Goal: Task Accomplishment & Management: Use online tool/utility

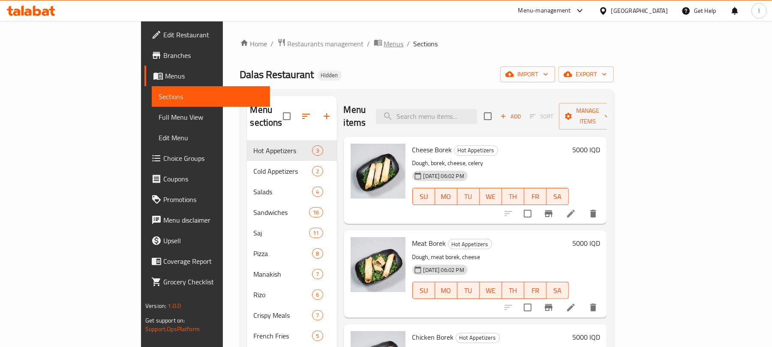
click at [384, 42] on span "Menus" at bounding box center [394, 44] width 20 height 10
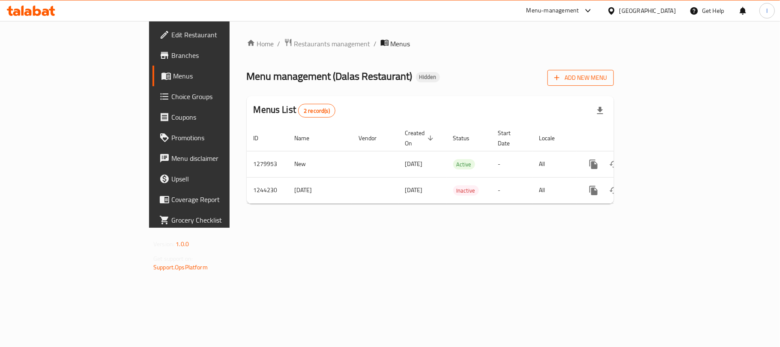
click at [561, 77] on icon "button" at bounding box center [557, 77] width 9 height 9
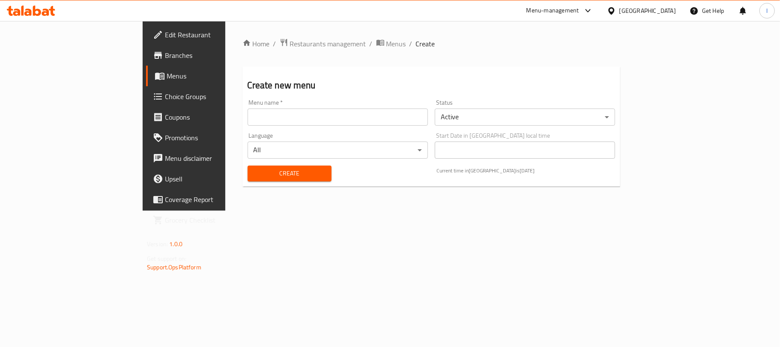
click at [248, 113] on input "text" at bounding box center [338, 116] width 180 height 17
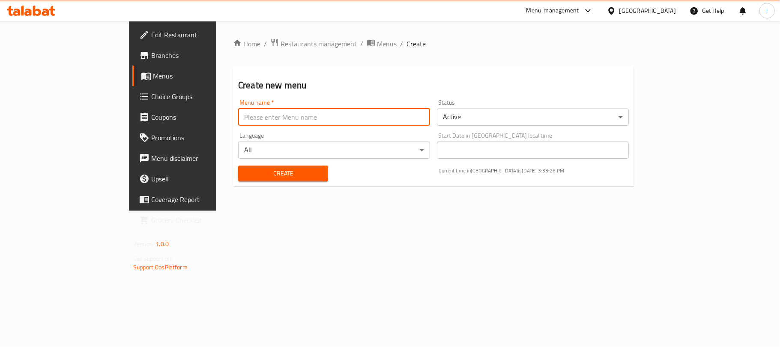
type input "New Menu"
click at [251, 173] on span "Create" at bounding box center [283, 173] width 76 height 11
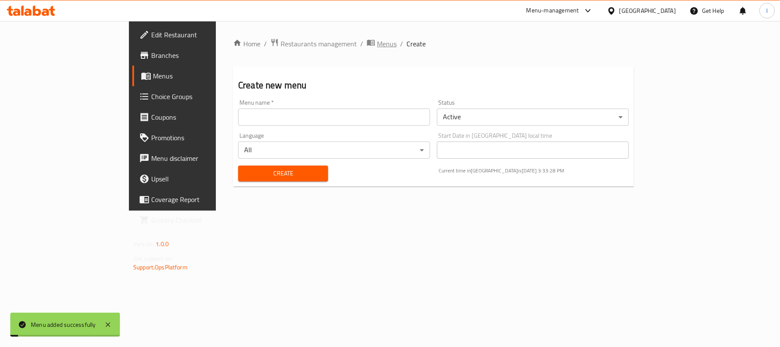
click at [377, 39] on span "Menus" at bounding box center [387, 44] width 20 height 10
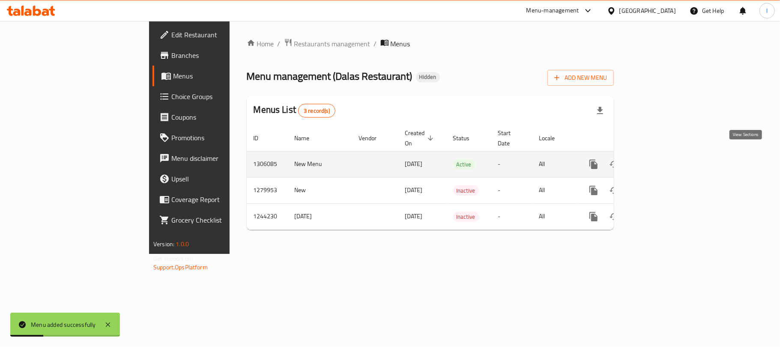
click at [666, 154] on link "enhanced table" at bounding box center [655, 164] width 21 height 21
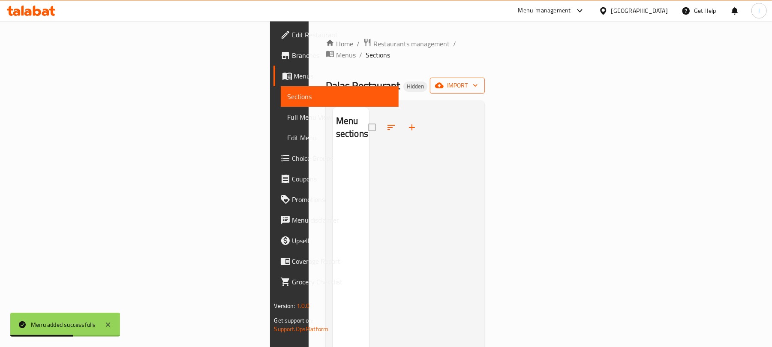
click at [478, 80] on span "import" at bounding box center [457, 85] width 41 height 11
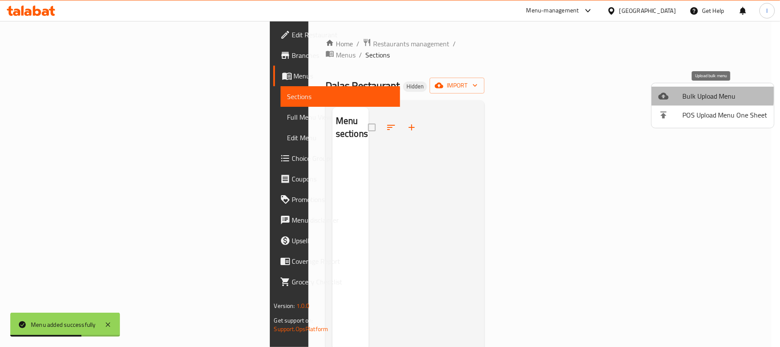
click at [697, 93] on span "Bulk Upload Menu" at bounding box center [725, 96] width 85 height 10
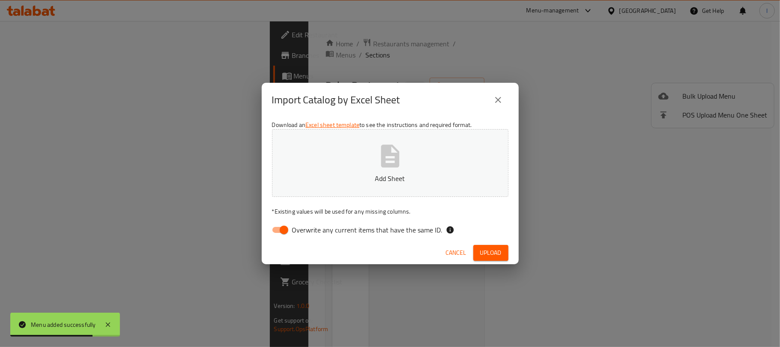
click at [282, 230] on input "Overwrite any current items that have the same ID." at bounding box center [284, 230] width 49 height 16
checkbox input "false"
click at [406, 167] on button "Add Sheet" at bounding box center [390, 163] width 237 height 68
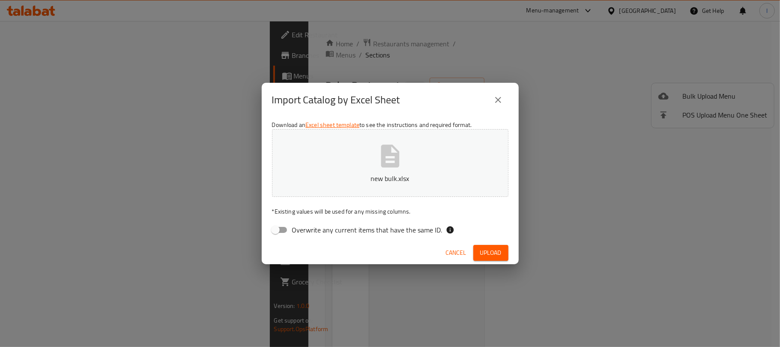
click at [484, 251] on span "Upload" at bounding box center [490, 252] width 21 height 11
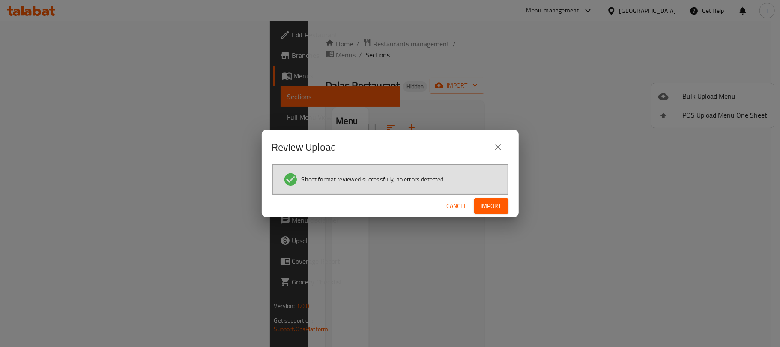
click at [489, 196] on div "Cancel Import" at bounding box center [390, 206] width 257 height 23
click at [489, 207] on span "Import" at bounding box center [491, 206] width 21 height 11
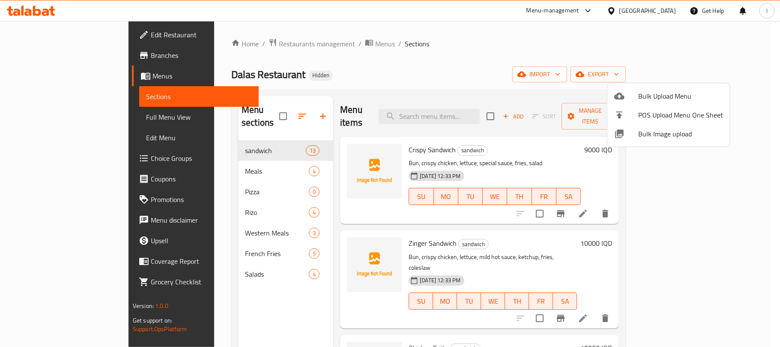
click at [57, 122] on div at bounding box center [390, 173] width 780 height 347
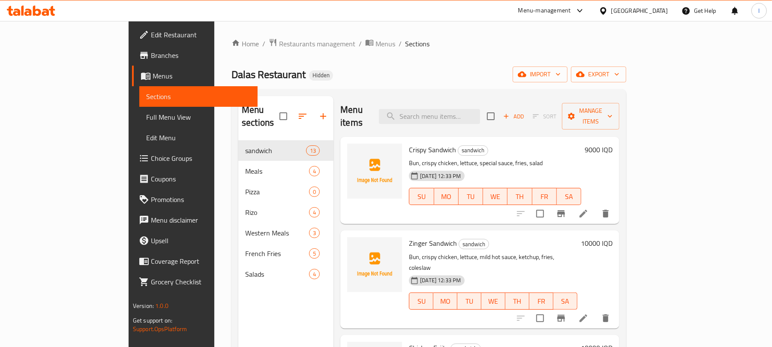
click at [146, 122] on span "Full Menu View" at bounding box center [198, 117] width 105 height 10
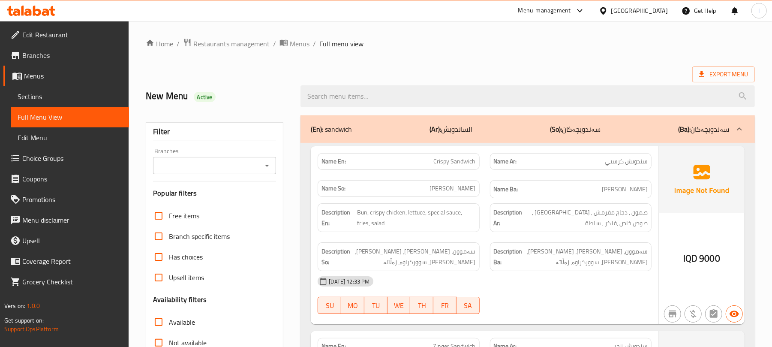
click at [268, 160] on button "Open" at bounding box center [267, 165] width 12 height 12
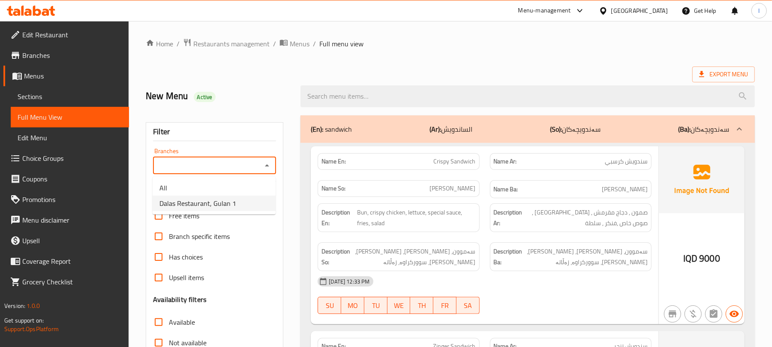
click at [246, 198] on li "Dalas Restaurant, Gulan 1" at bounding box center [214, 202] width 123 height 15
type input "Dalas Restaurant, Gulan 1"
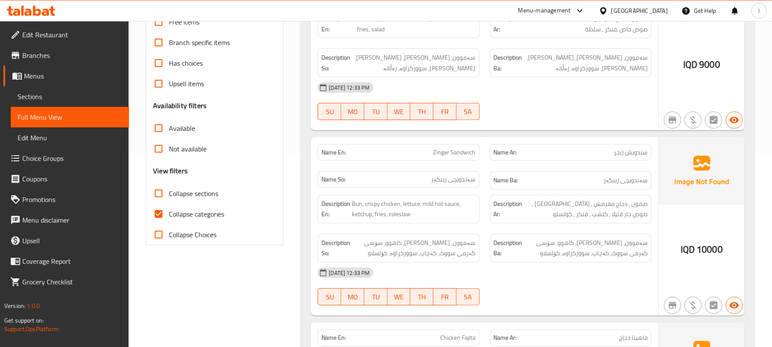
scroll to position [210, 0]
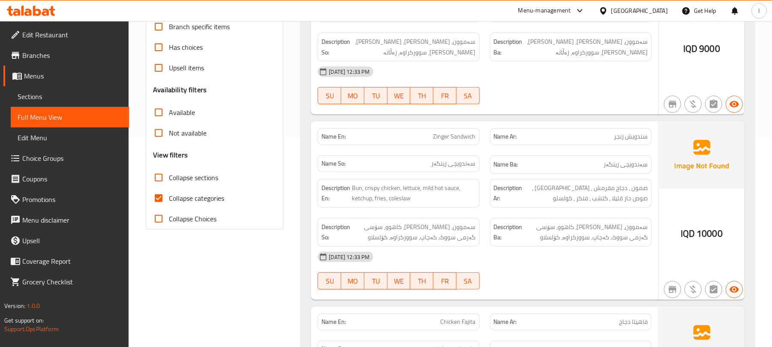
click at [162, 201] on input "Collapse categories" at bounding box center [158, 198] width 21 height 21
checkbox input "false"
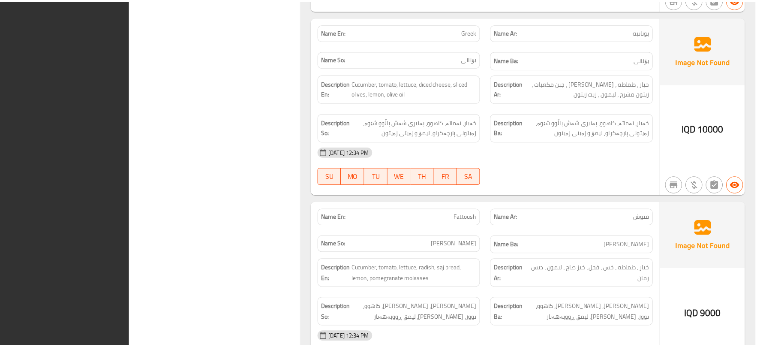
scroll to position [5940, 0]
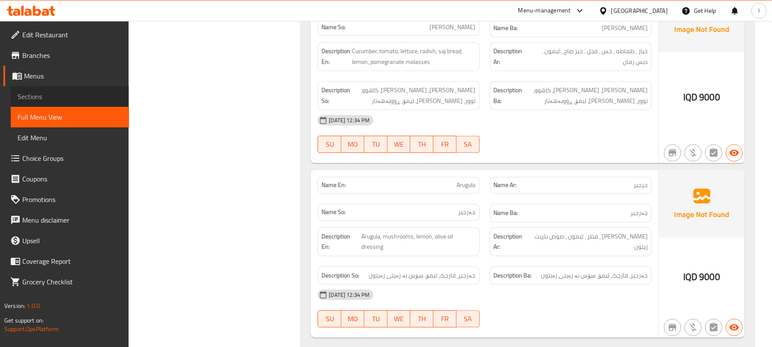
click at [42, 98] on span "Sections" at bounding box center [70, 96] width 105 height 10
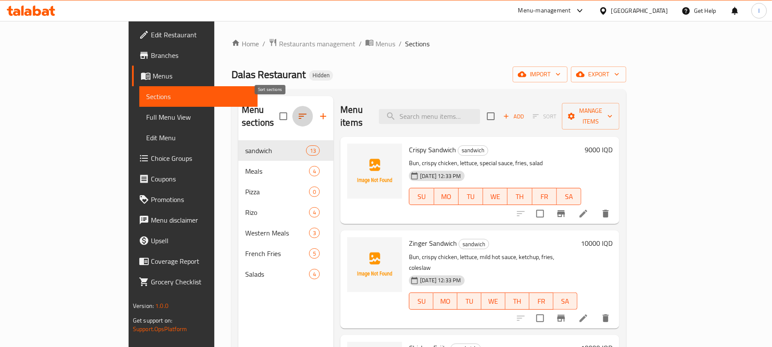
click at [297, 112] on icon "button" at bounding box center [302, 116] width 10 height 10
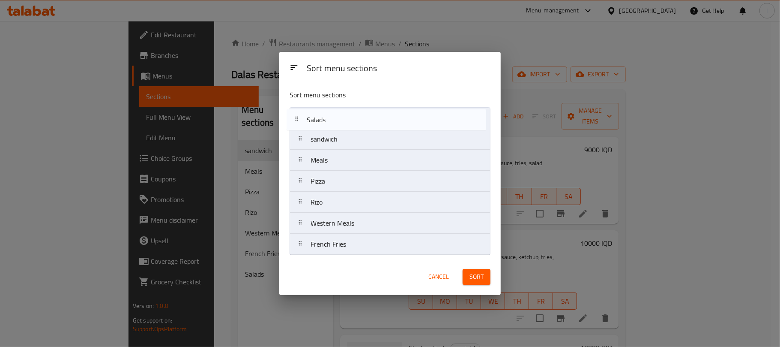
drag, startPoint x: 339, startPoint y: 244, endPoint x: 335, endPoint y: 117, distance: 127.8
click at [335, 117] on nav "sandwich Meals Pizza Rizo Western Meals French Fries Salads" at bounding box center [390, 181] width 201 height 148
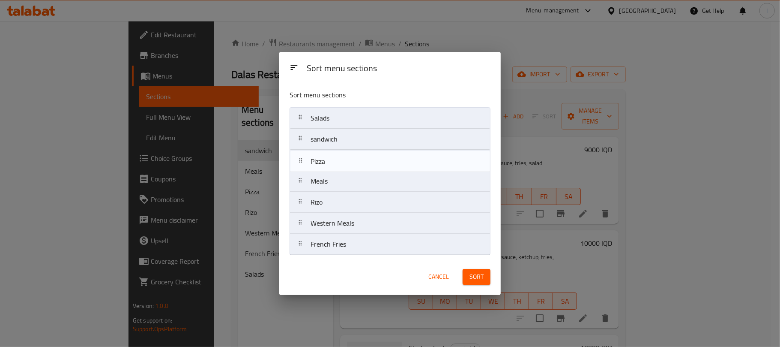
drag, startPoint x: 329, startPoint y: 180, endPoint x: 329, endPoint y: 158, distance: 22.7
click at [329, 158] on nav "Salads sandwich Meals Pizza Rizo Western Meals French Fries" at bounding box center [390, 181] width 201 height 148
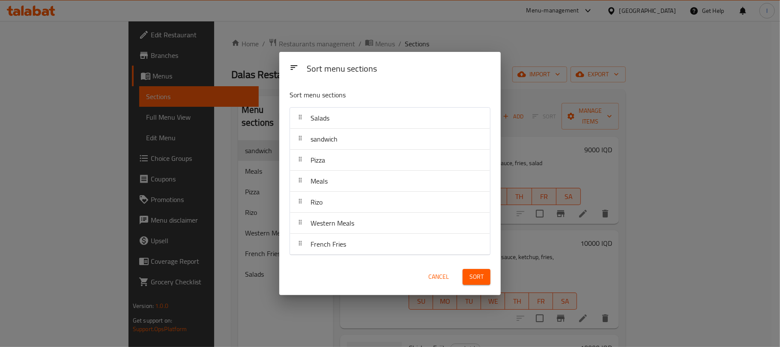
click at [477, 274] on span "Sort" at bounding box center [477, 276] width 14 height 11
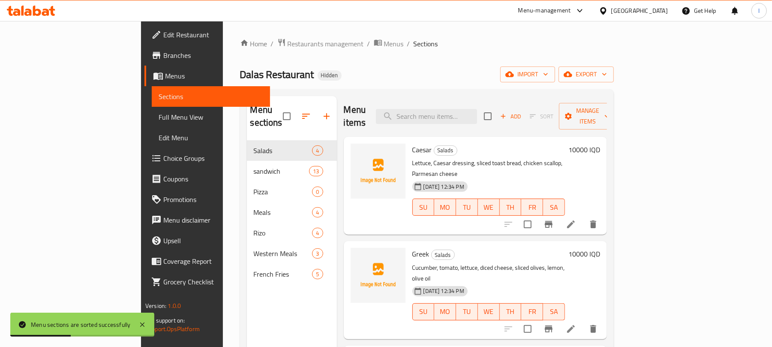
click at [159, 117] on span "Full Menu View" at bounding box center [211, 117] width 105 height 10
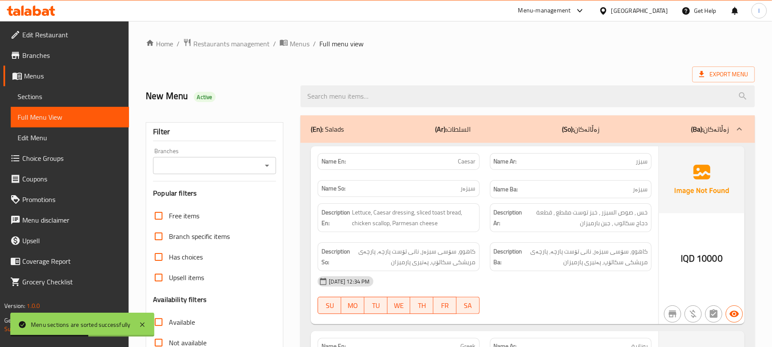
click at [263, 167] on icon "Open" at bounding box center [267, 165] width 10 height 10
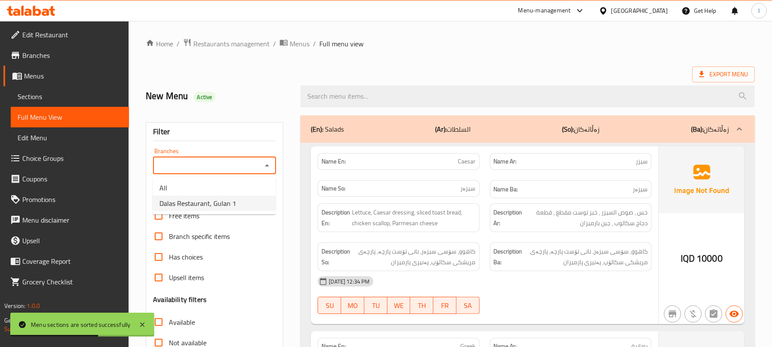
click at [234, 200] on li "Dalas Restaurant, Gulan 1" at bounding box center [214, 202] width 123 height 15
type input "Dalas Restaurant, Gulan 1"
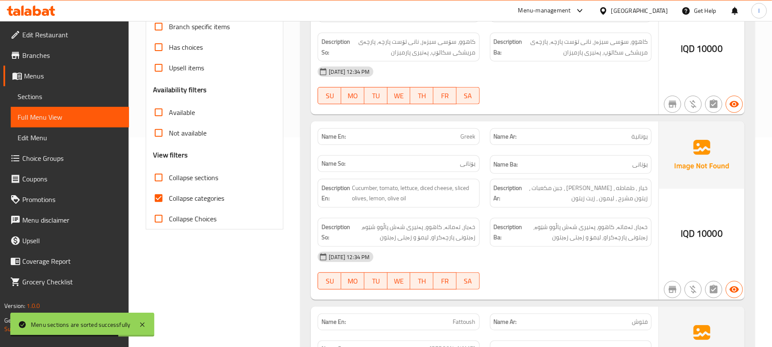
click at [156, 201] on input "Collapse categories" at bounding box center [158, 198] width 21 height 21
checkbox input "false"
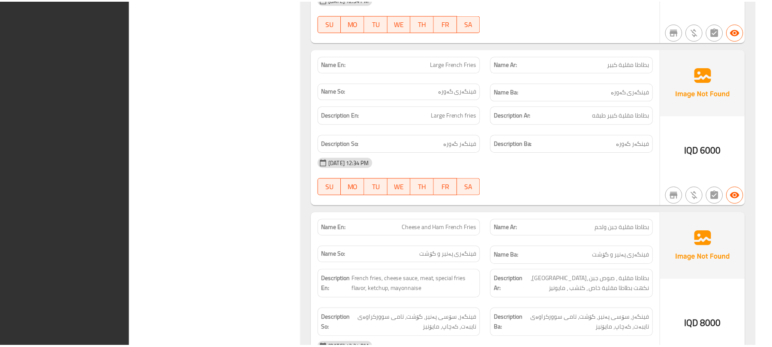
scroll to position [5940, 0]
